Goal: Find specific page/section: Find specific page/section

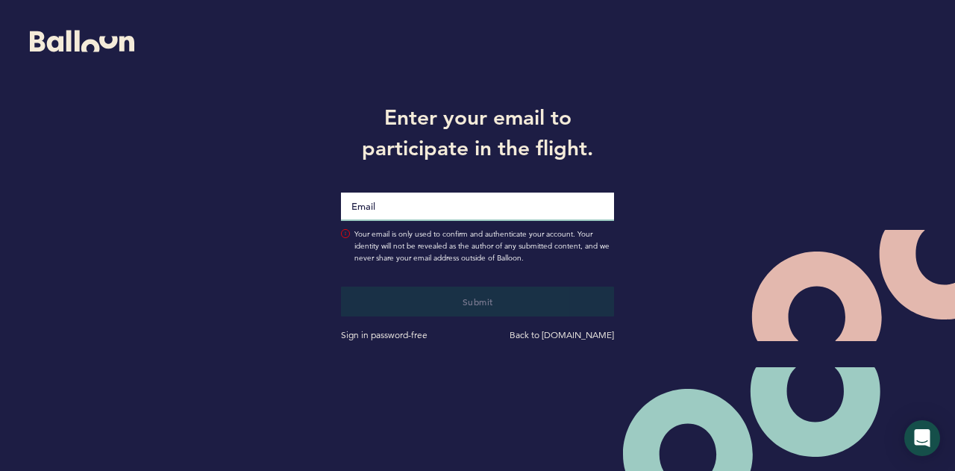
click at [437, 213] on input "Email" at bounding box center [478, 206] width 274 height 28
type input "[EMAIL_ADDRESS][PERSON_NAME][DOMAIN_NAME]"
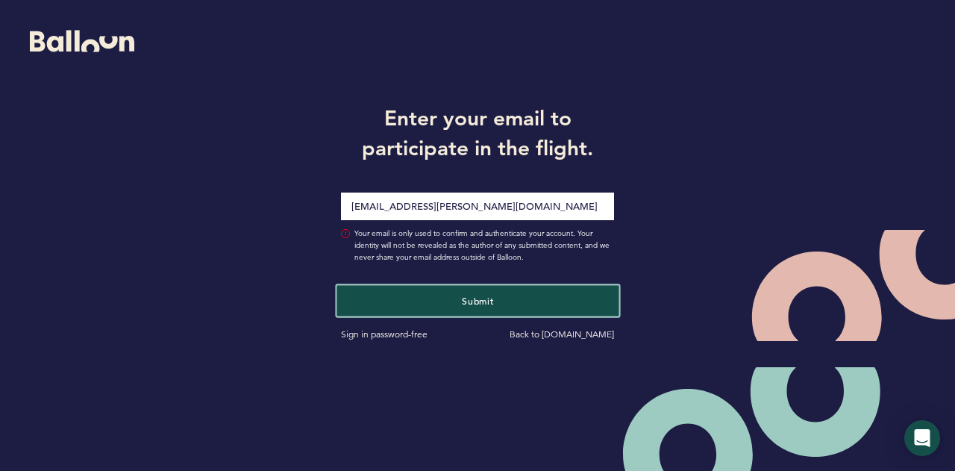
click at [419, 305] on button "Submit" at bounding box center [477, 300] width 282 height 31
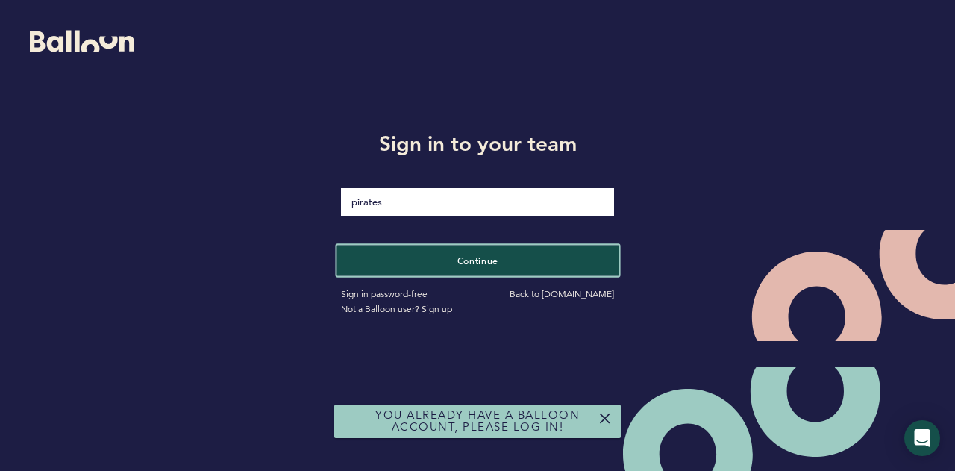
click at [458, 257] on span "Continue" at bounding box center [478, 260] width 42 height 12
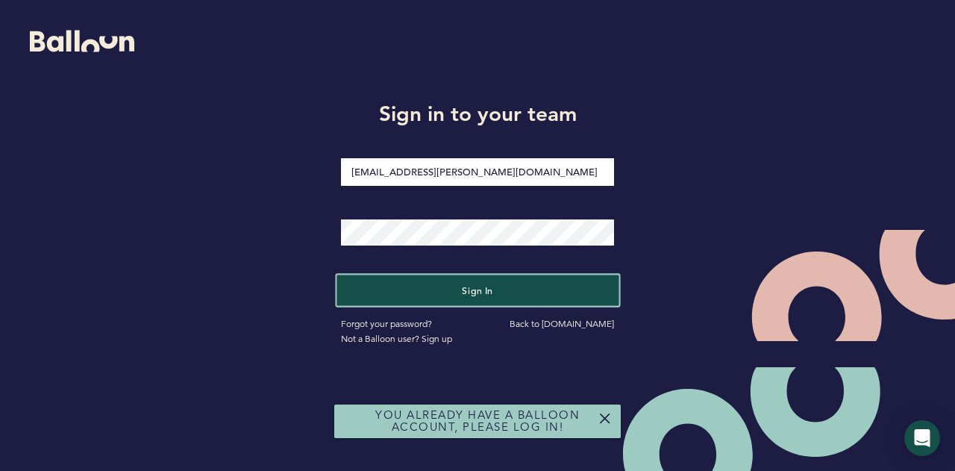
click at [446, 284] on button "Sign in" at bounding box center [477, 290] width 282 height 31
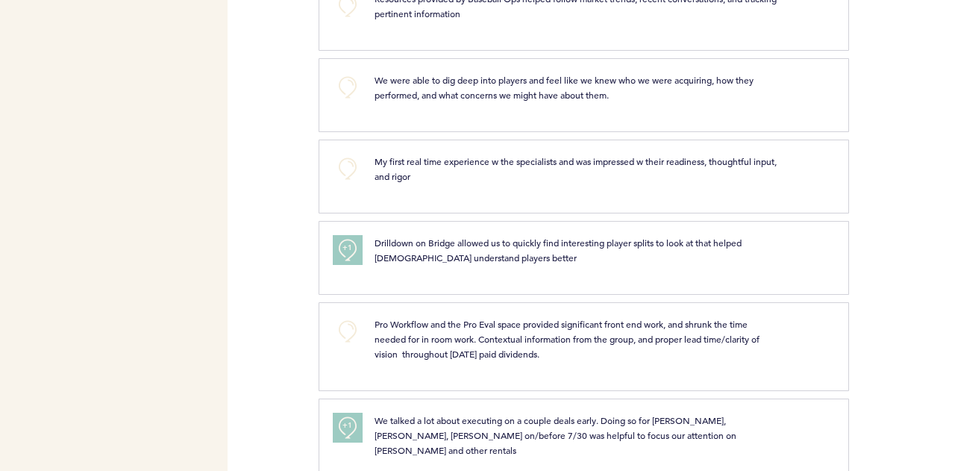
scroll to position [3272, 0]
click at [272, 235] on div "Flights Pirates [EMAIL_ADDRESS][PERSON_NAME][DOMAIN_NAME] Team Domain: pirates …" at bounding box center [477, 235] width 955 height 471
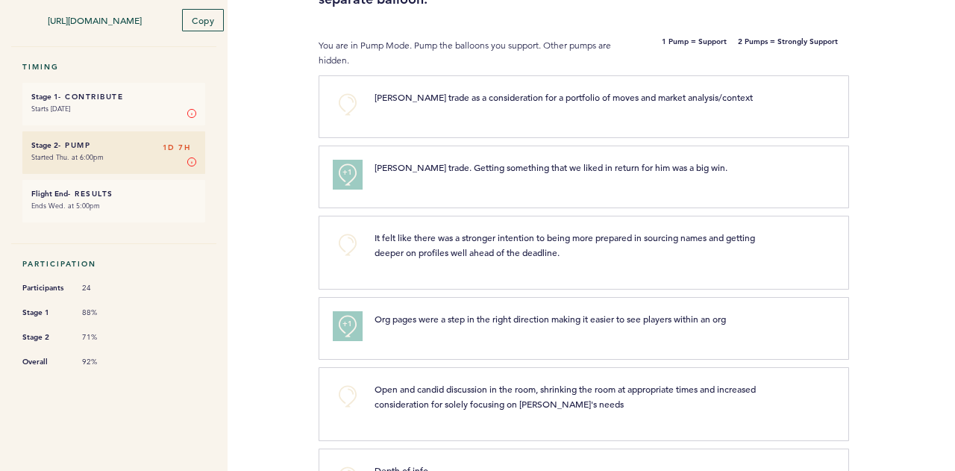
scroll to position [0, 0]
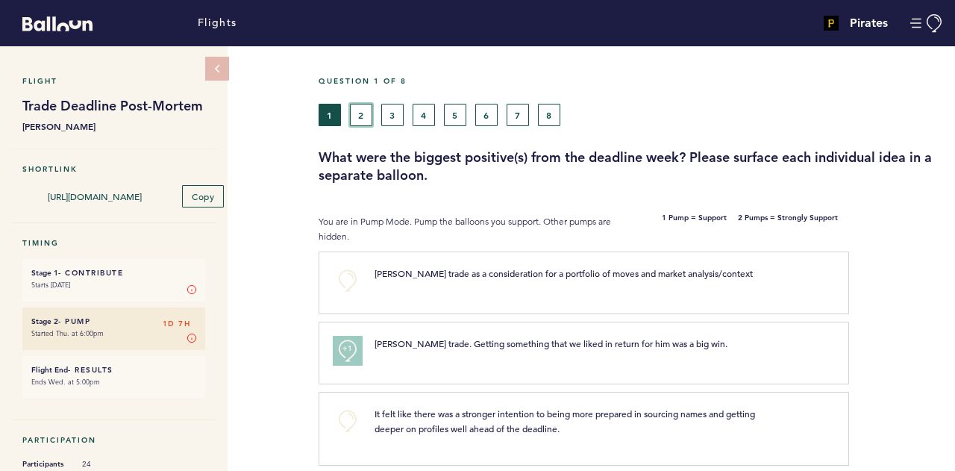
click at [359, 116] on button "2" at bounding box center [361, 115] width 22 height 22
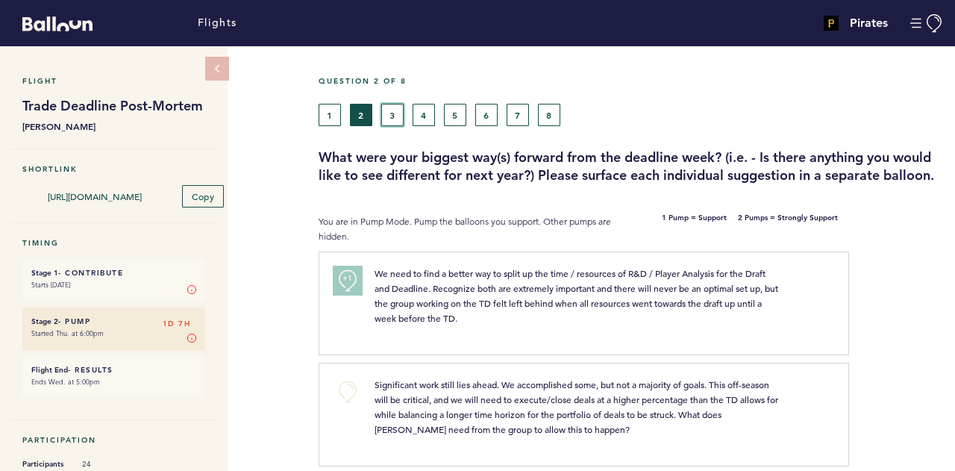
click at [396, 117] on button "3" at bounding box center [392, 115] width 22 height 22
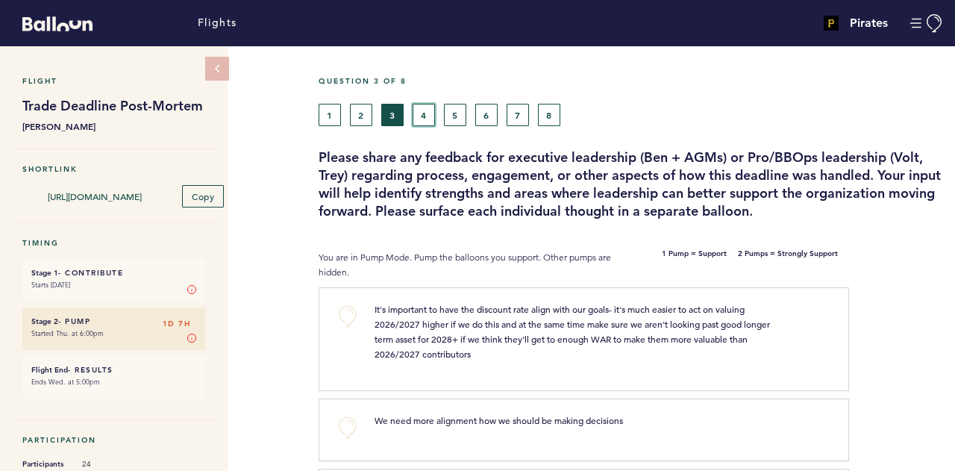
click at [419, 117] on button "4" at bounding box center [424, 115] width 22 height 22
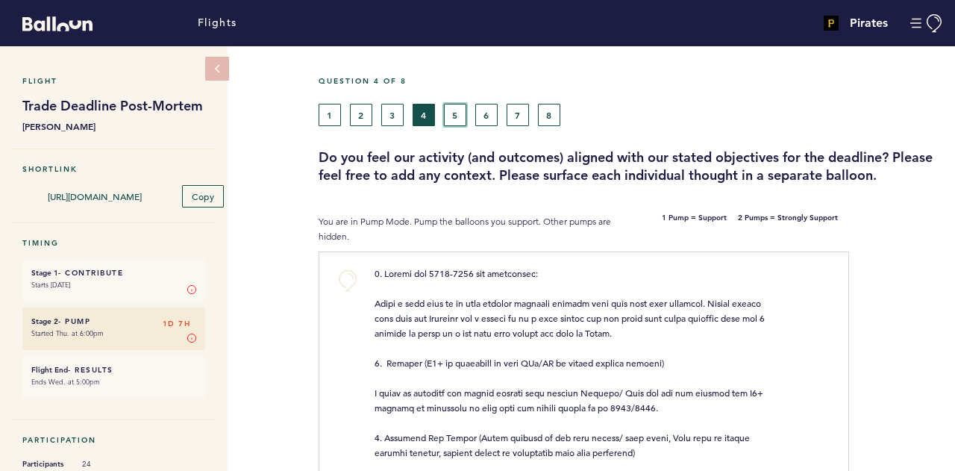
click at [454, 110] on button "5" at bounding box center [455, 115] width 22 height 22
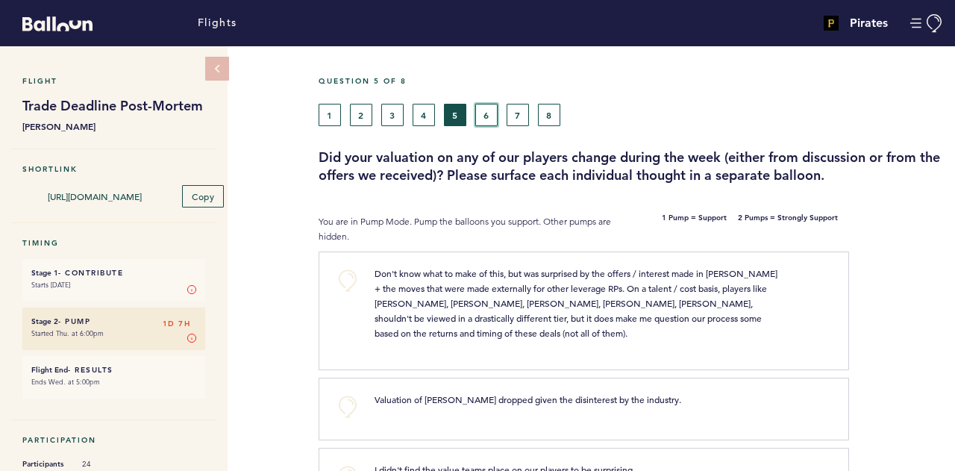
click at [486, 114] on button "6" at bounding box center [486, 115] width 22 height 22
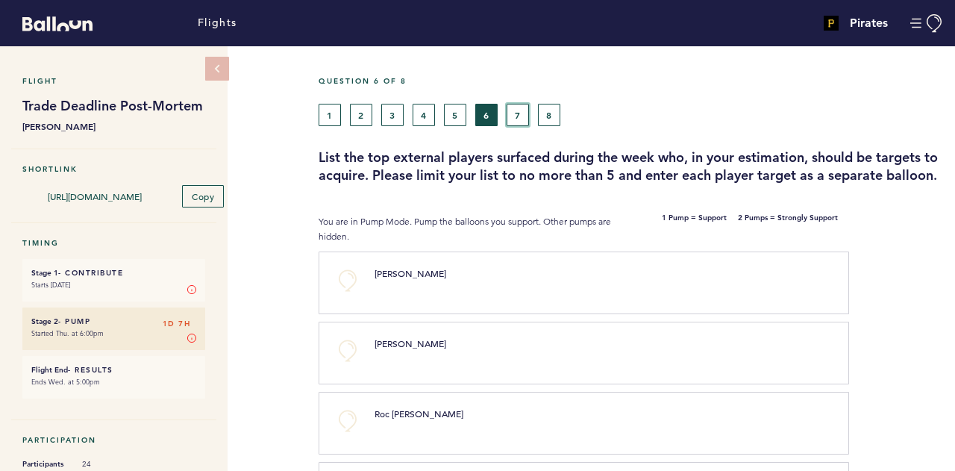
click at [510, 108] on button "7" at bounding box center [518, 115] width 22 height 22
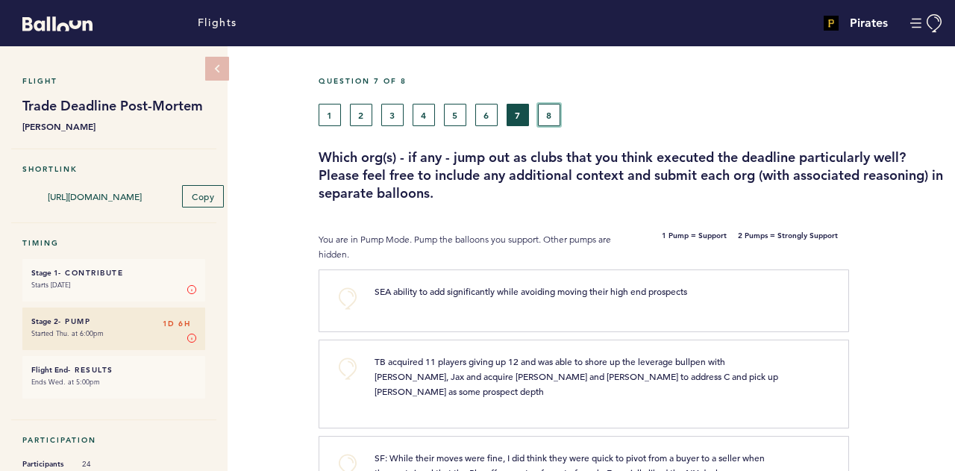
click at [545, 118] on button "8" at bounding box center [549, 115] width 22 height 22
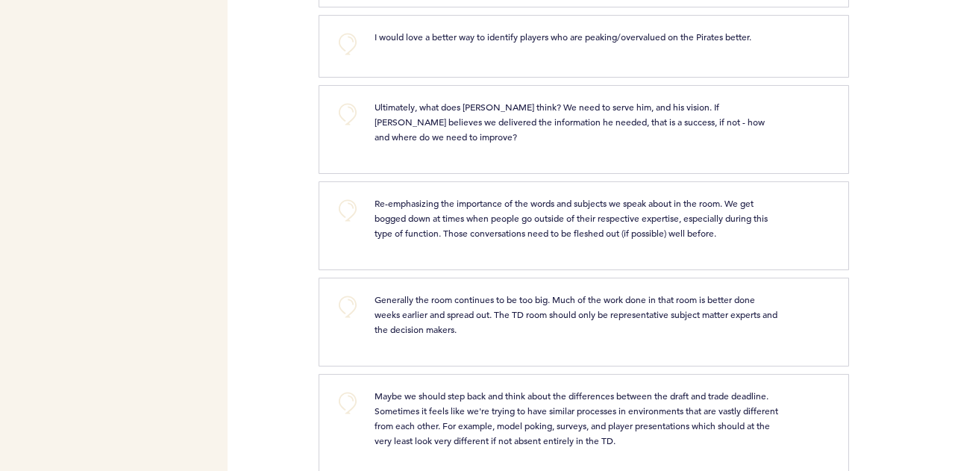
scroll to position [773, 0]
